Goal: Task Accomplishment & Management: Complete application form

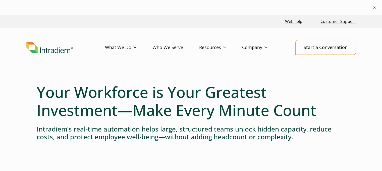
scroll to position [1, 0]
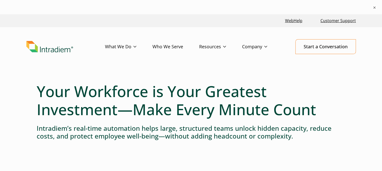
click at [0, 0] on link "Careers" at bounding box center [0, 0] width 0 height 0
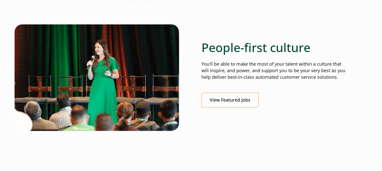
scroll to position [177, 0]
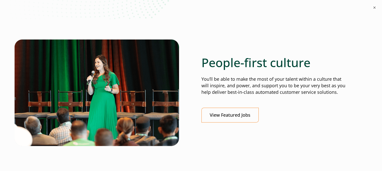
click at [235, 98] on div "People-first culture You’ll be able to make the most of your talent within a cu…" at bounding box center [274, 88] width 144 height 67
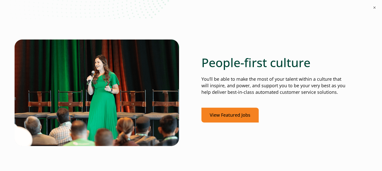
click at [229, 113] on link "View Featured Jobs" at bounding box center [230, 115] width 57 height 15
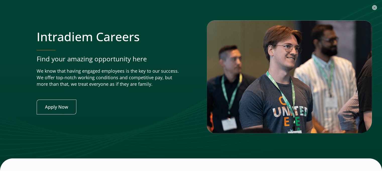
scroll to position [1983, 0]
click at [56, 100] on link "Apply Now" at bounding box center [57, 107] width 40 height 15
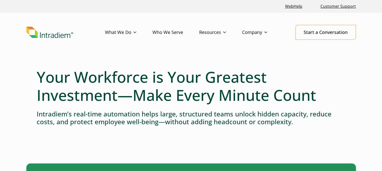
click at [0, 0] on link "Platform" at bounding box center [0, 0] width 0 height 0
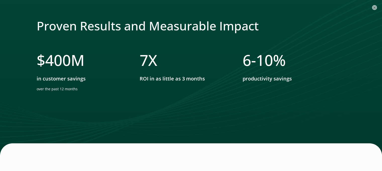
scroll to position [1535, 0]
